Goal: Information Seeking & Learning: Learn about a topic

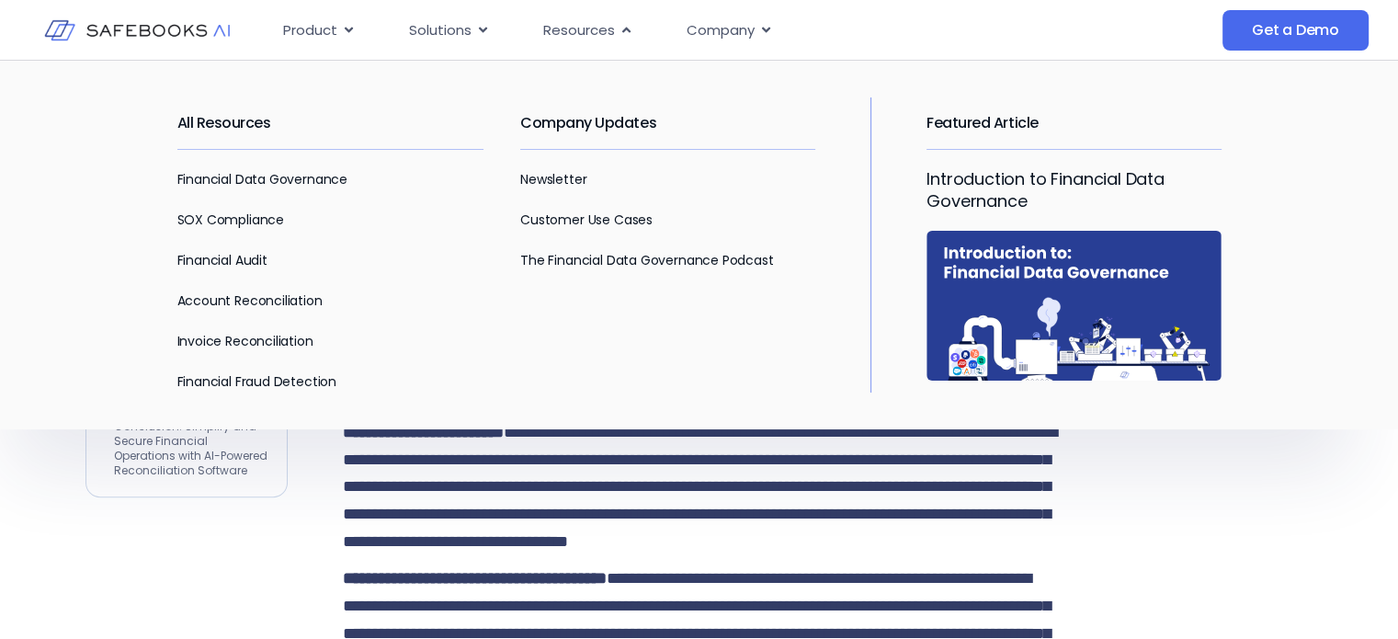
scroll to position [1011, 0]
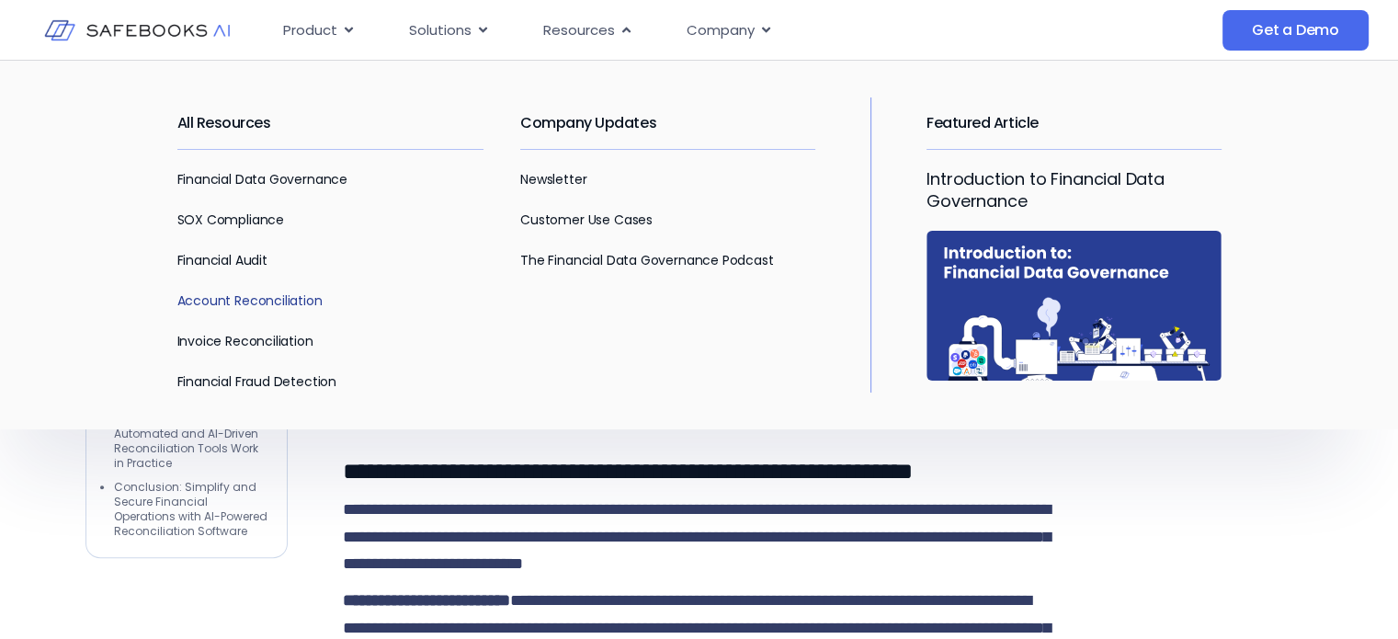
click at [256, 294] on link "Account Reconciliation" at bounding box center [249, 300] width 145 height 18
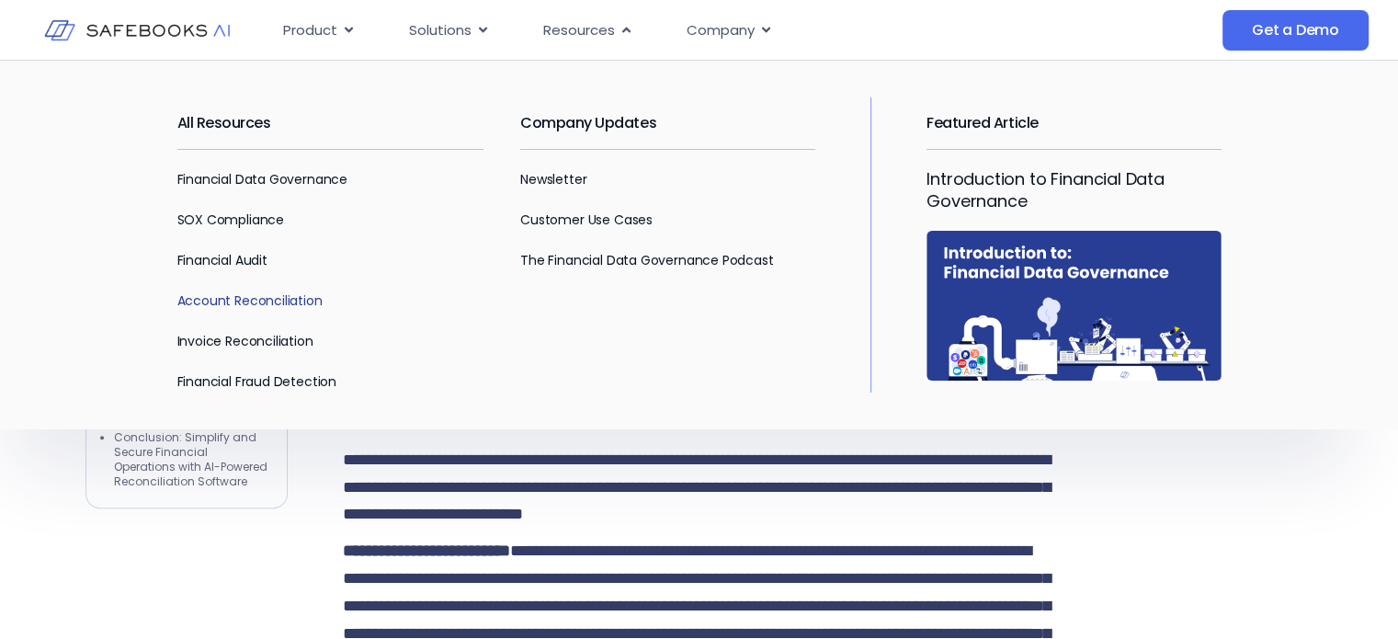
scroll to position [1103, 0]
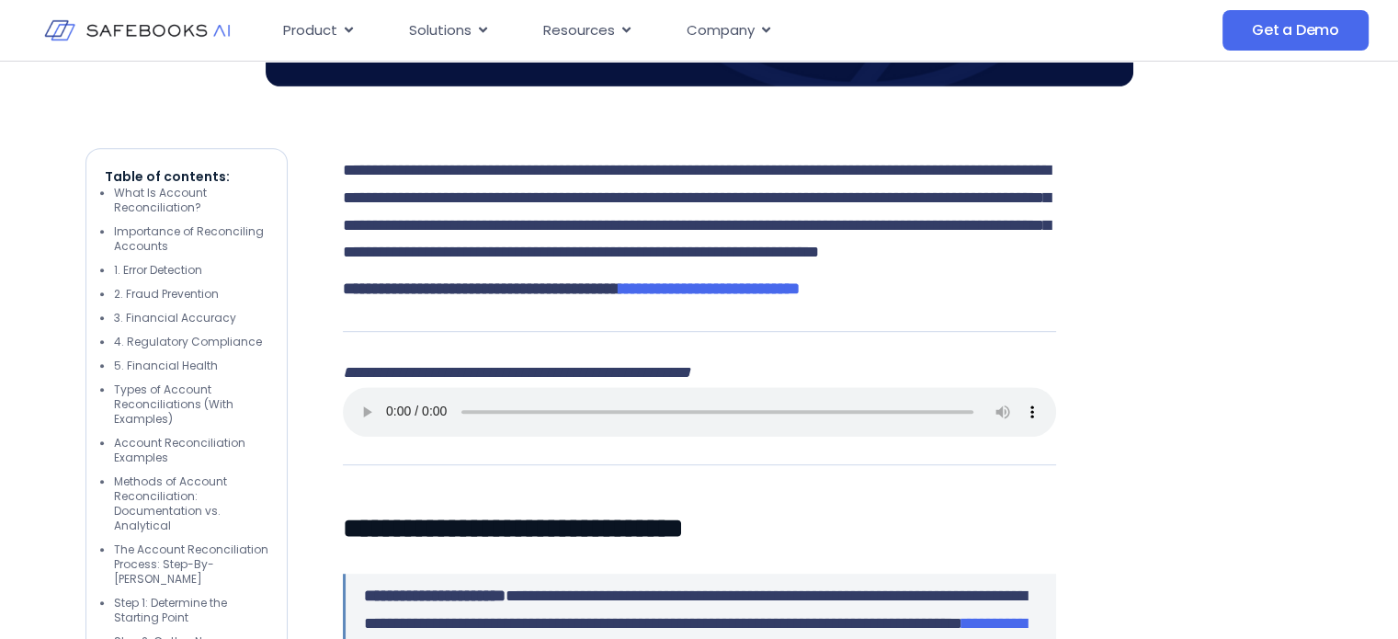
scroll to position [962, 0]
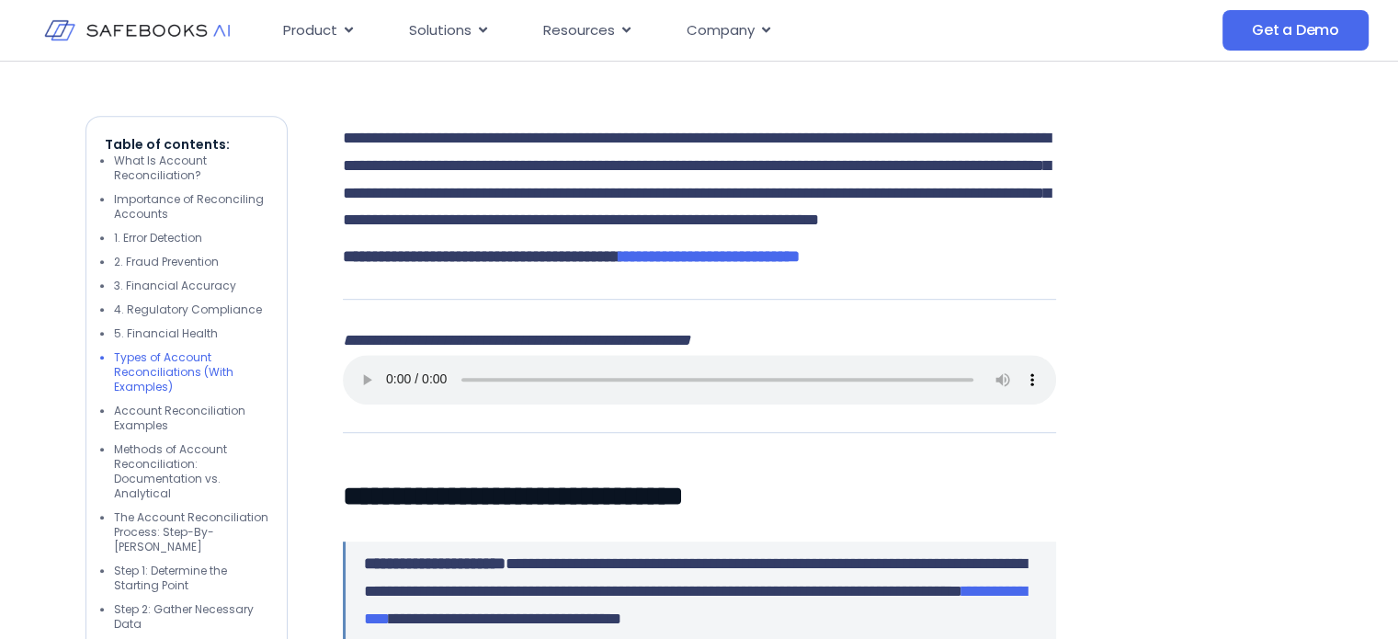
click at [177, 359] on li "Types of Account Reconciliations (With Examples)" at bounding box center [191, 372] width 154 height 44
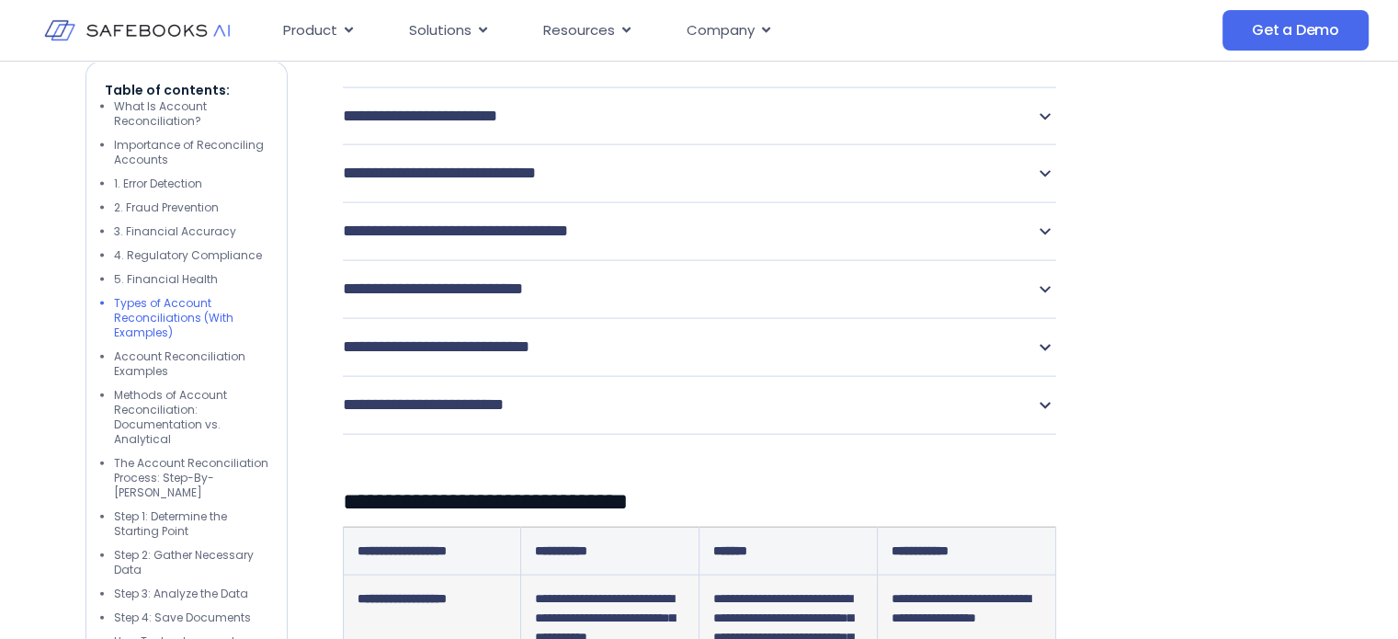
scroll to position [4082, 0]
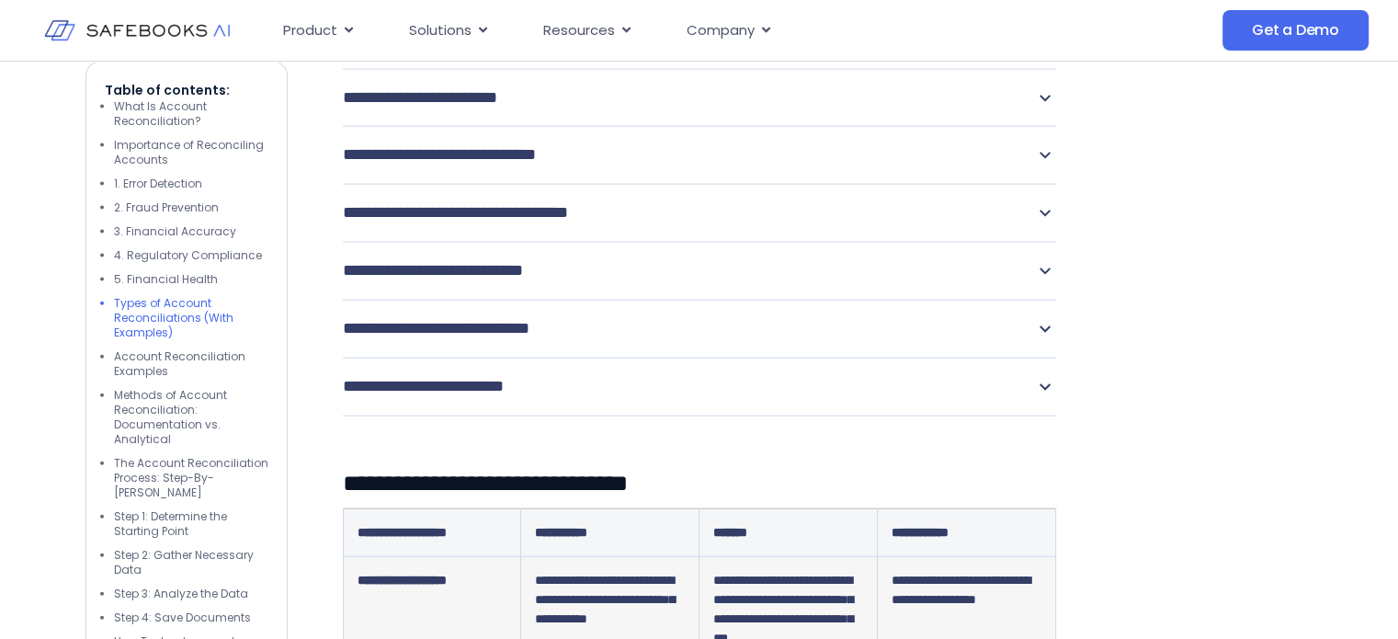
click at [496, 112] on p "**********" at bounding box center [442, 99] width 198 height 28
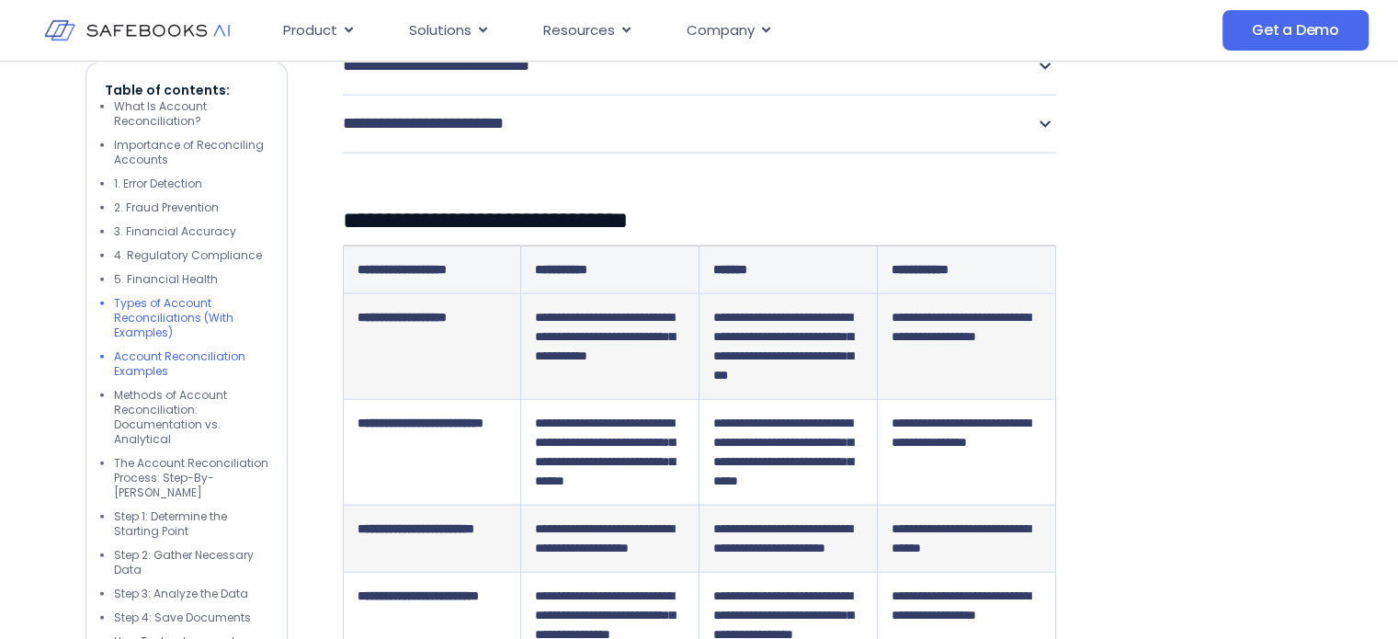
scroll to position [4449, 0]
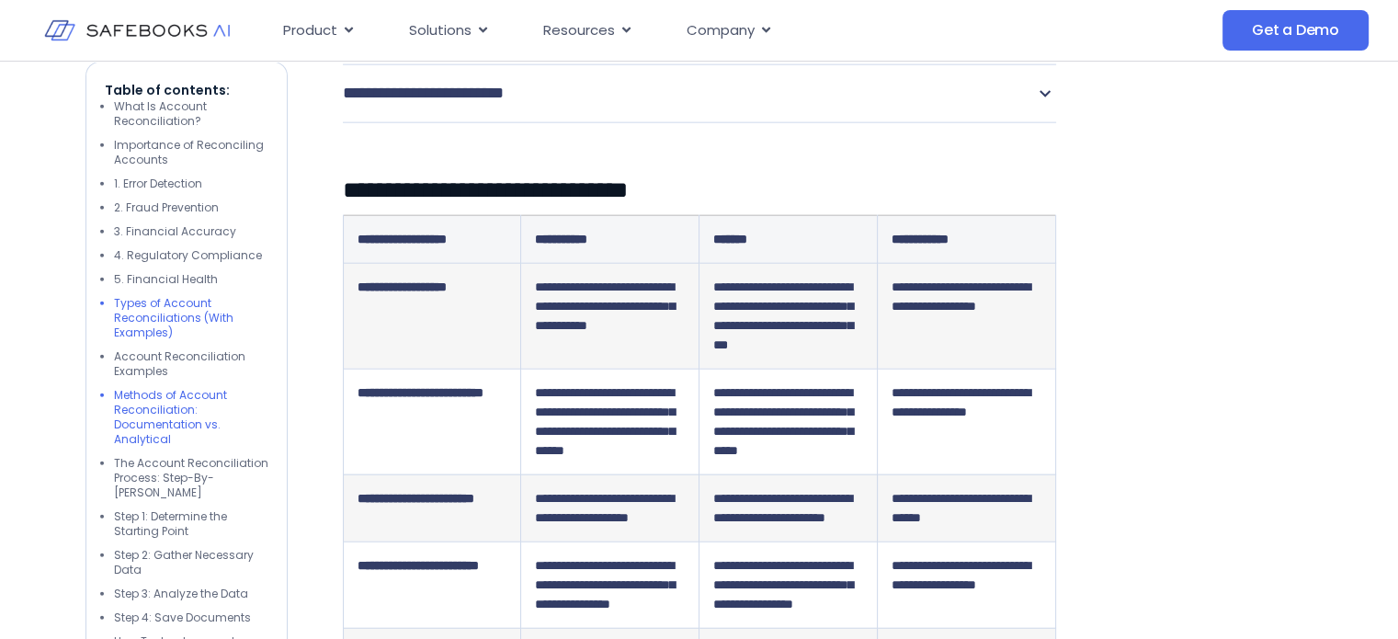
click at [186, 403] on li "Methods of Account Reconciliation: Documentation vs. Analytical" at bounding box center [191, 417] width 154 height 59
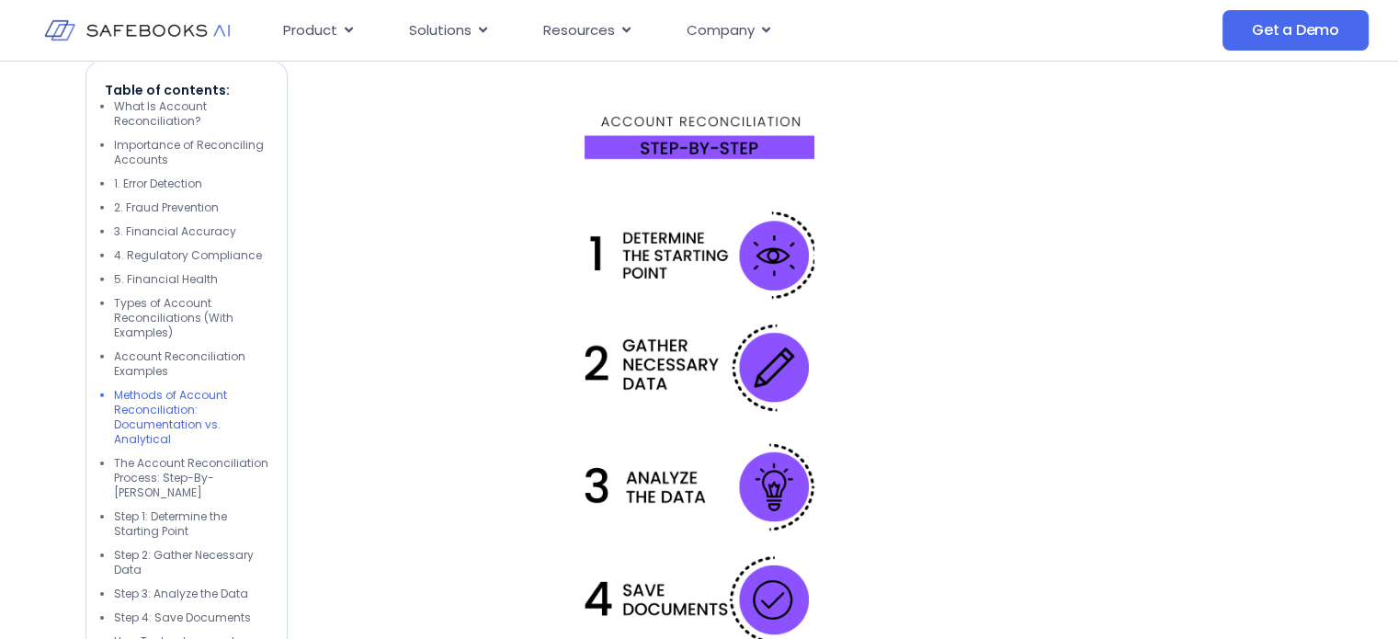
scroll to position [5695, 0]
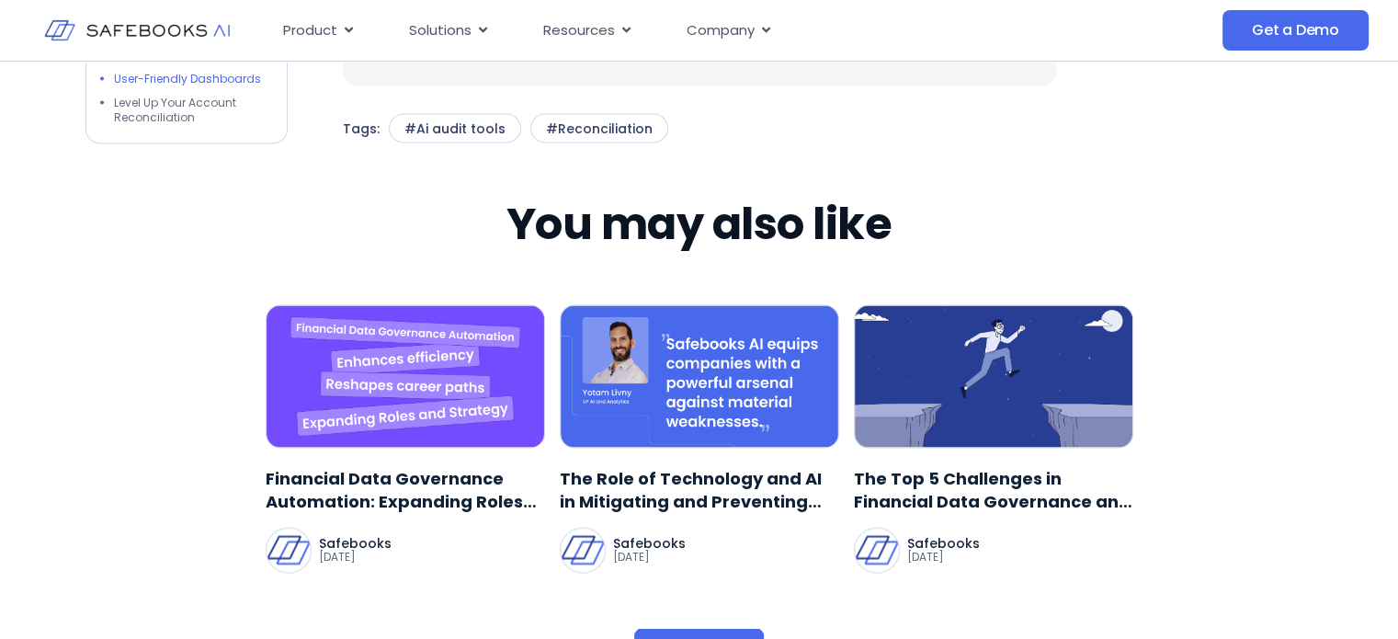
scroll to position [10475, 0]
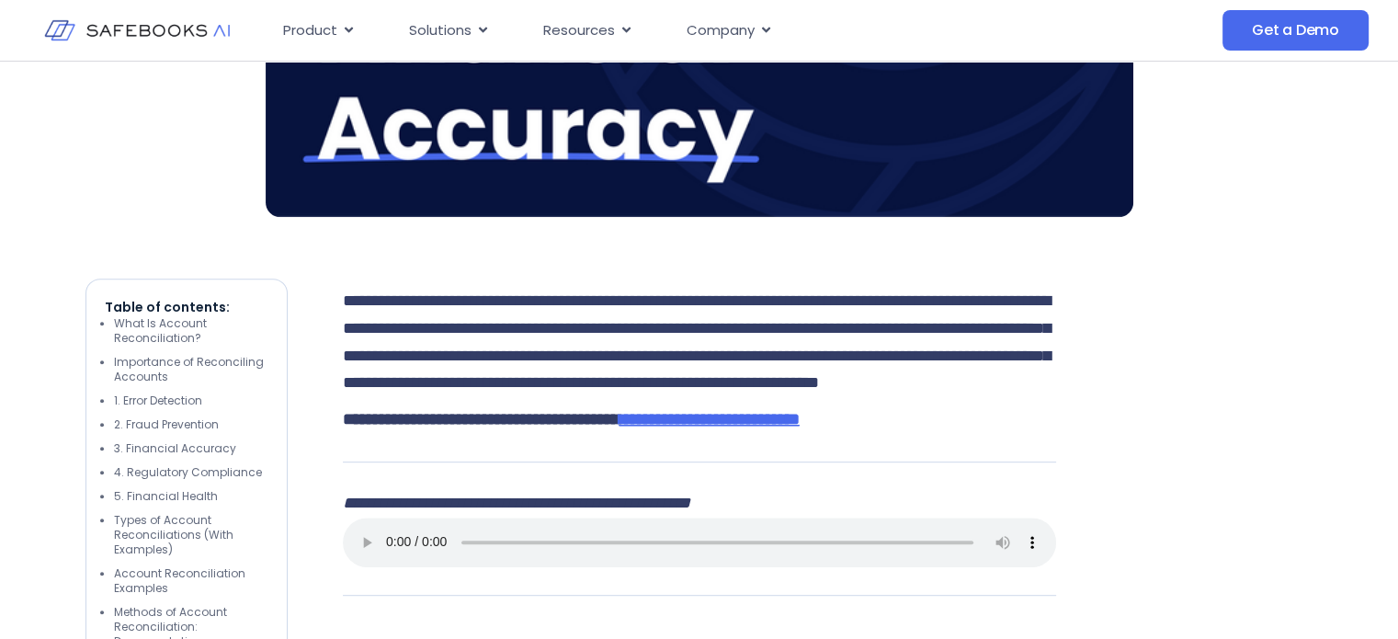
scroll to position [827, 0]
